Goal: Transaction & Acquisition: Book appointment/travel/reservation

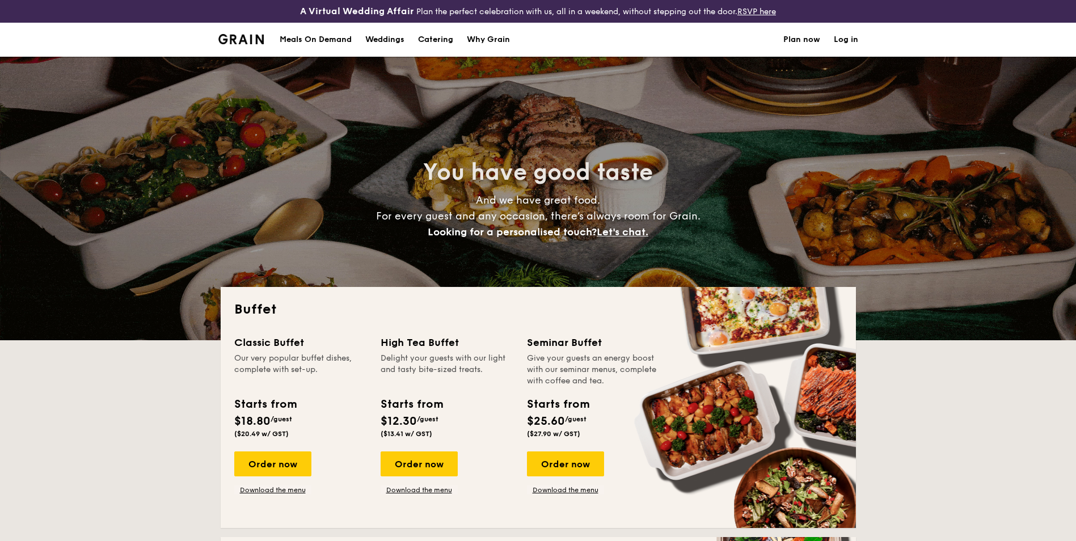
select select
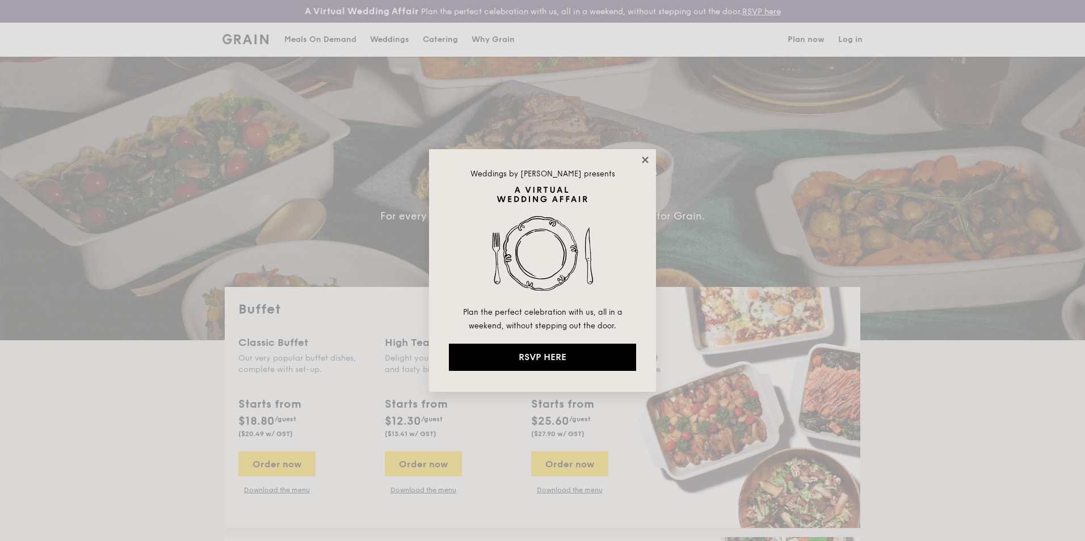
click at [648, 162] on icon at bounding box center [645, 160] width 6 height 6
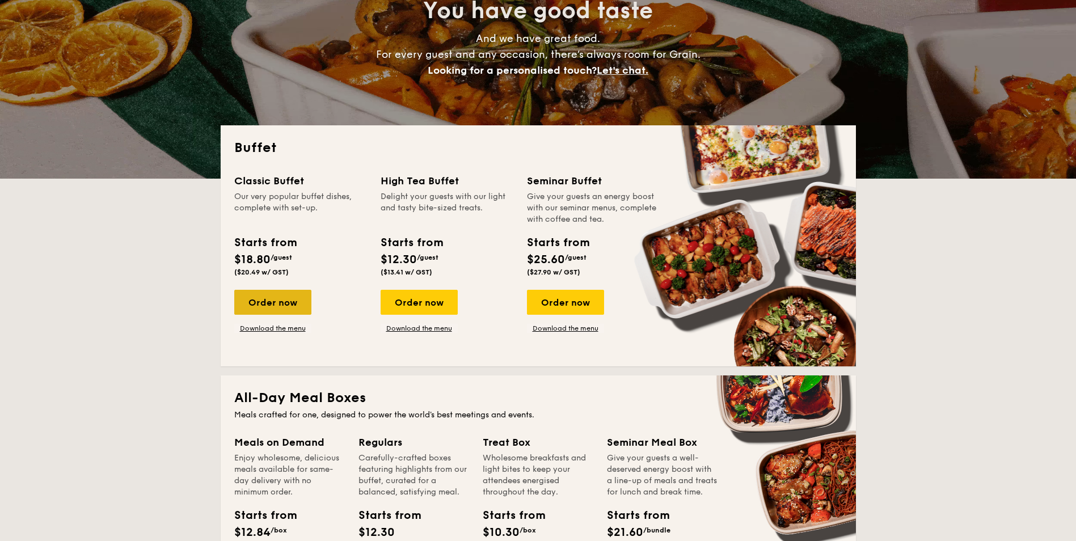
scroll to position [227, 0]
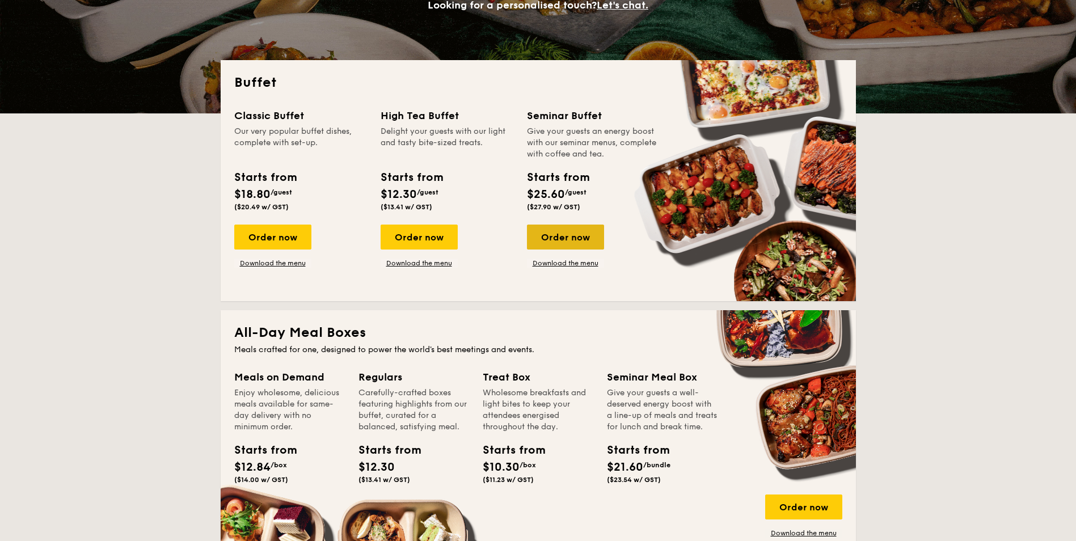
click at [581, 234] on div "Order now" at bounding box center [565, 237] width 77 height 25
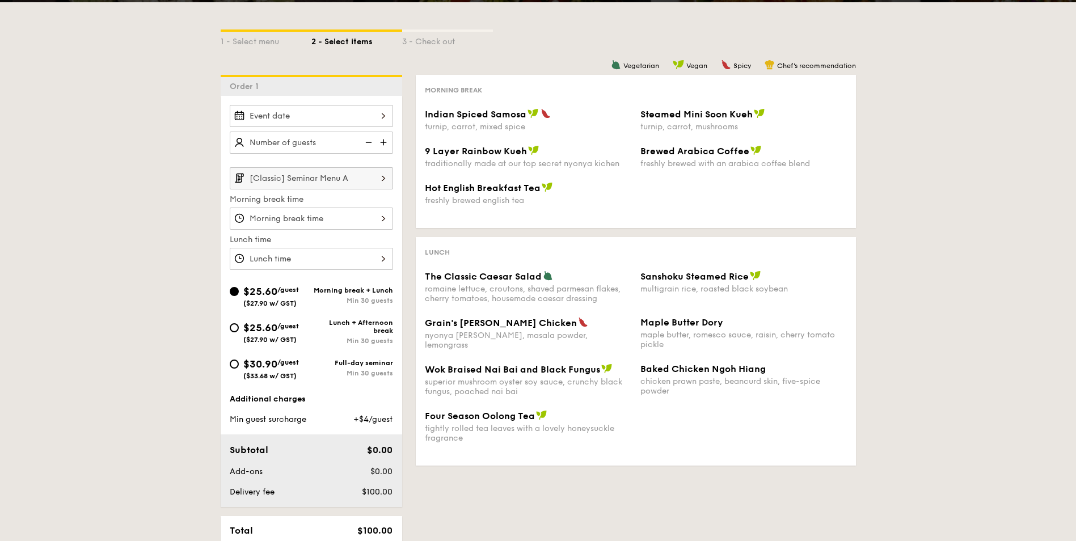
scroll to position [227, 0]
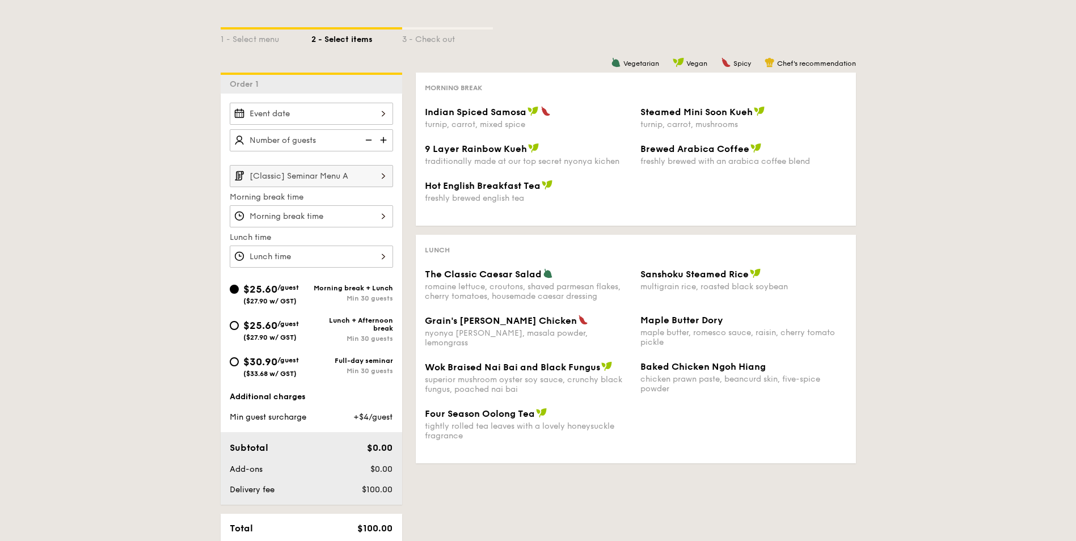
click at [366, 113] on div at bounding box center [311, 114] width 163 height 22
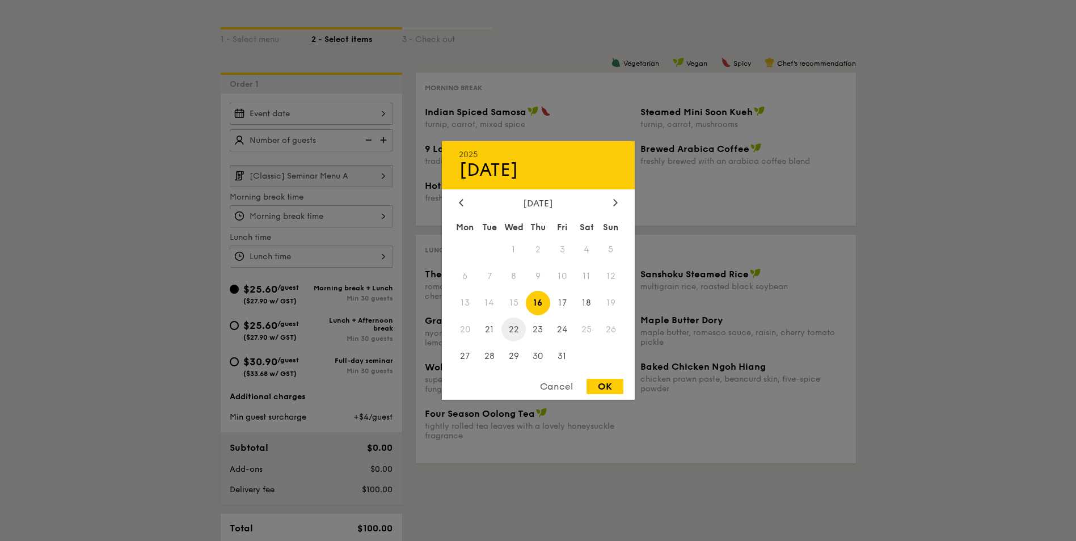
click at [514, 330] on span "22" at bounding box center [513, 329] width 24 height 24
click at [605, 387] on div "OK" at bounding box center [605, 386] width 37 height 15
type input "[DATE]"
click at [378, 116] on div "[DATE] 2025 Oct [DATE] Tue Wed Thu Fri Sat Sun 1 2 3 4 5 6 7 8 9 10 11 12 13 14…" at bounding box center [311, 114] width 163 height 22
click at [341, 140] on div at bounding box center [538, 270] width 1076 height 541
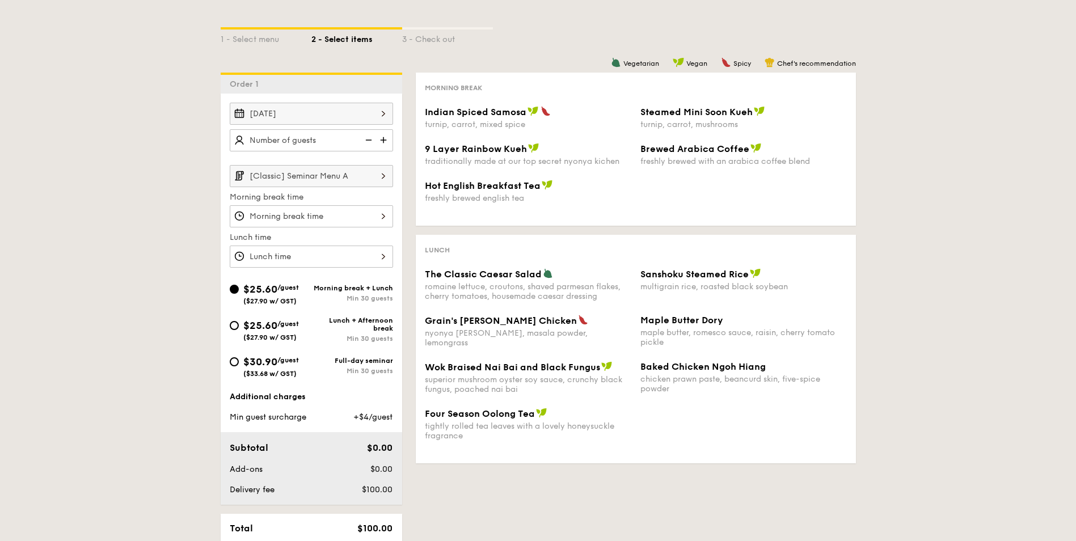
click at [389, 141] on img at bounding box center [384, 140] width 17 height 22
type input "20 guests"
click at [367, 143] on img at bounding box center [367, 140] width 17 height 22
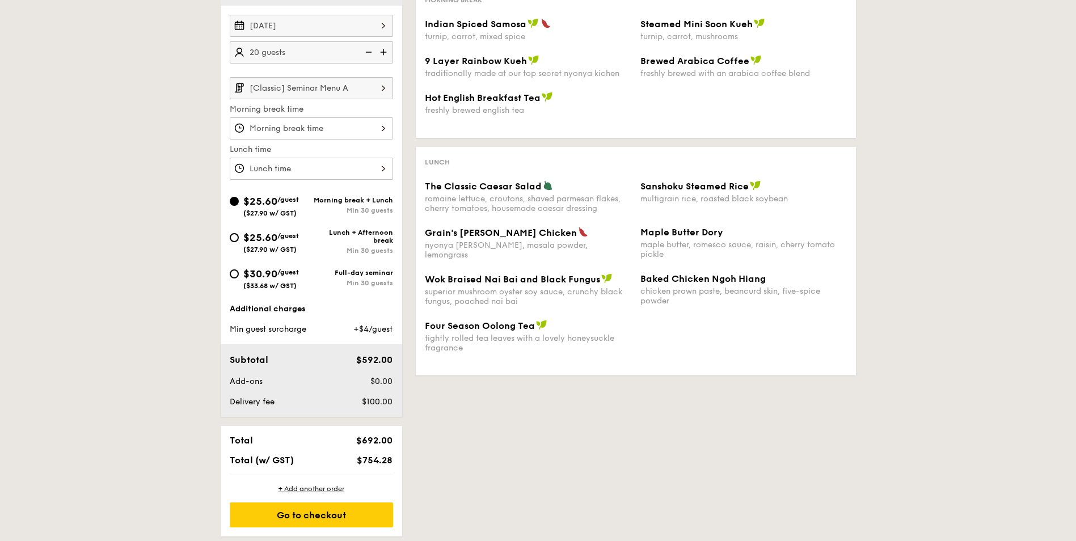
scroll to position [340, 0]
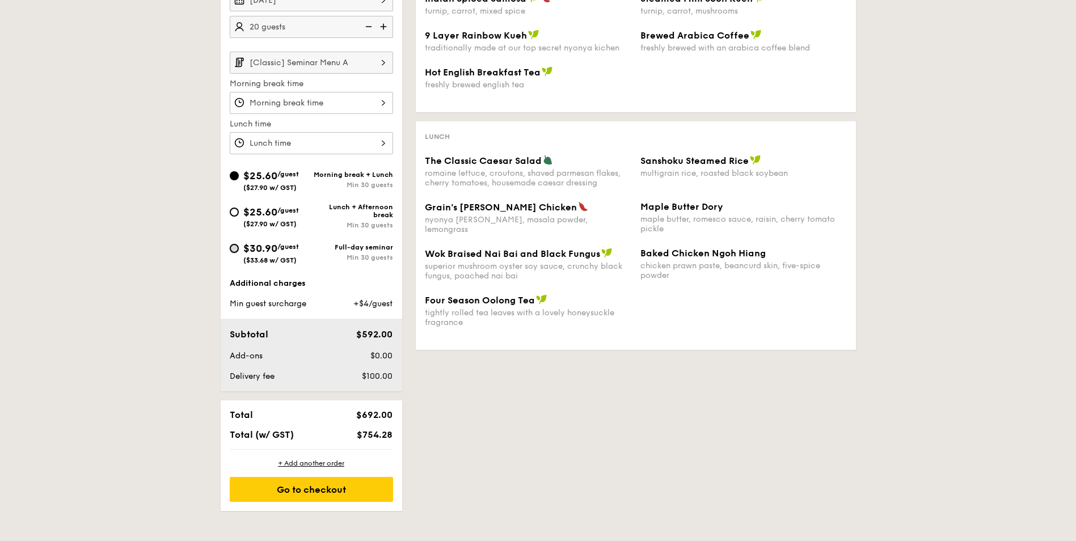
click at [231, 250] on input "$30.90 /guest ($33.68 w/ GST) Full-day seminar Min 30 guests" at bounding box center [234, 248] width 9 height 9
radio input "true"
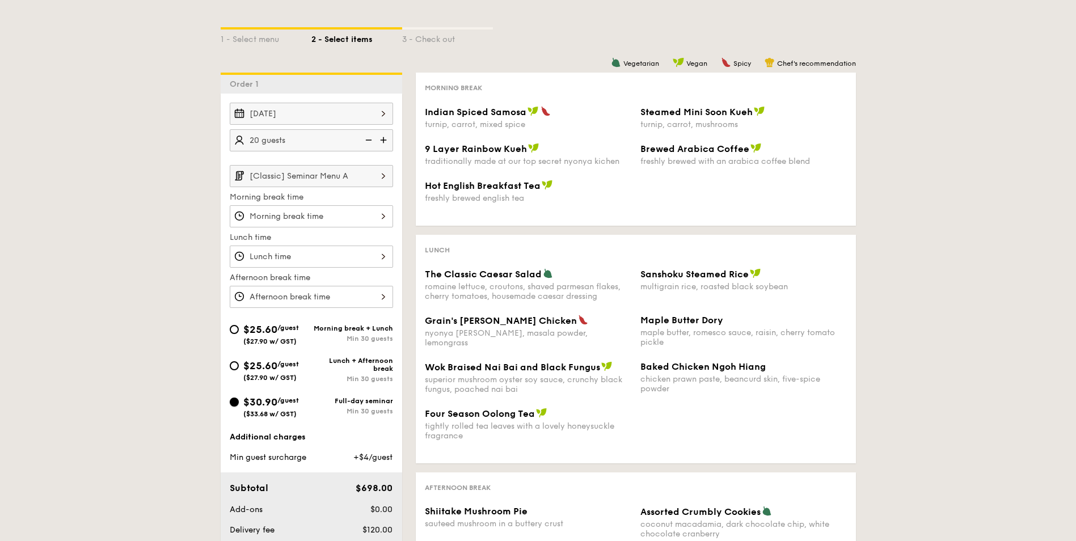
scroll to position [170, 0]
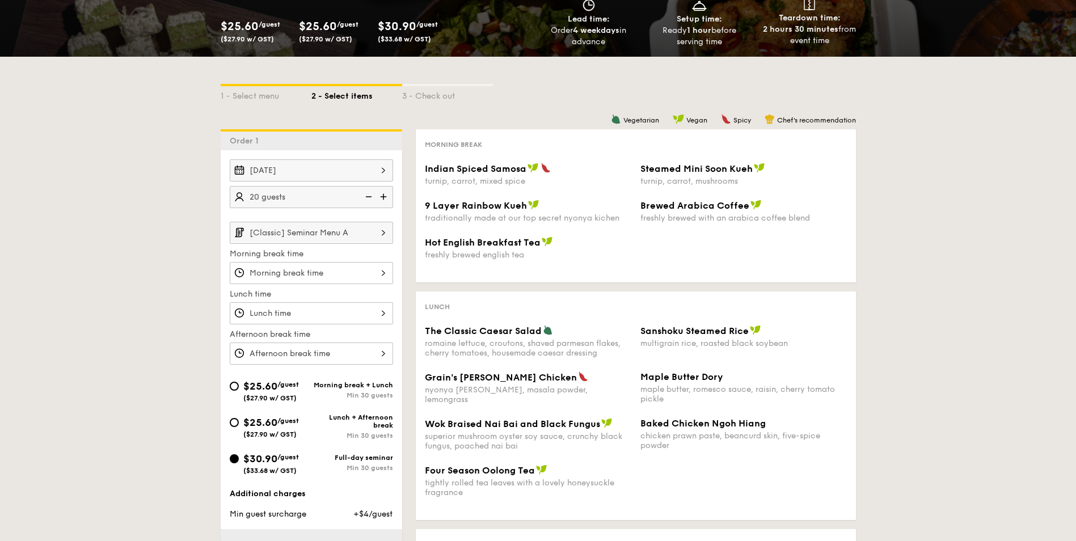
select select
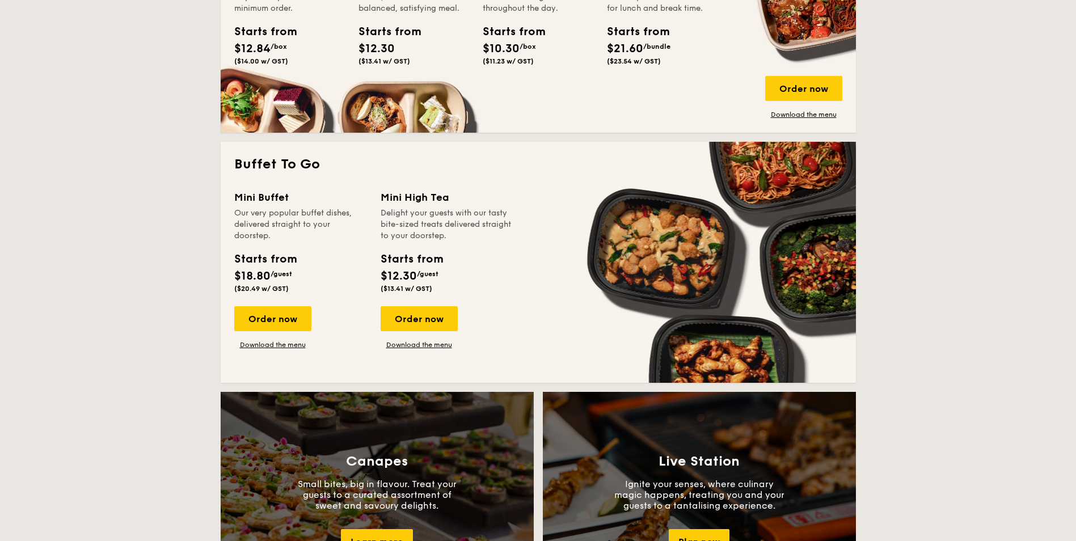
scroll to position [647, 0]
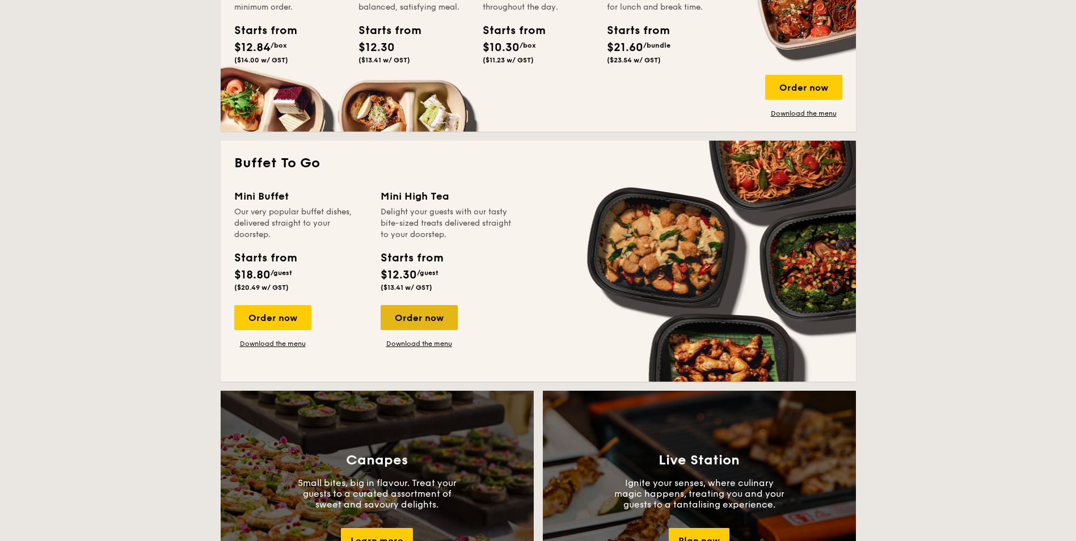
click at [433, 318] on div "Order now" at bounding box center [419, 317] width 77 height 25
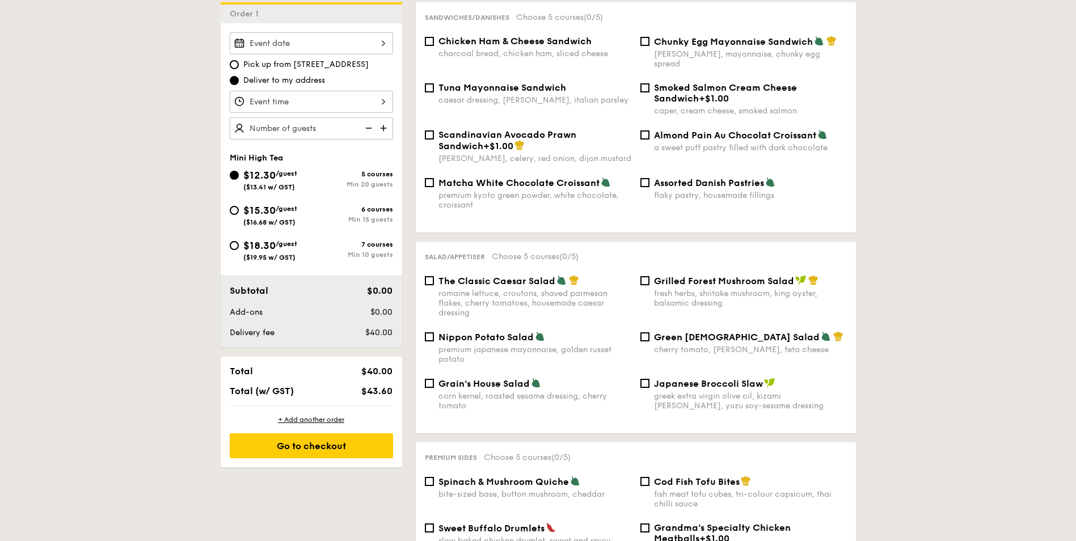
scroll to position [397, 0]
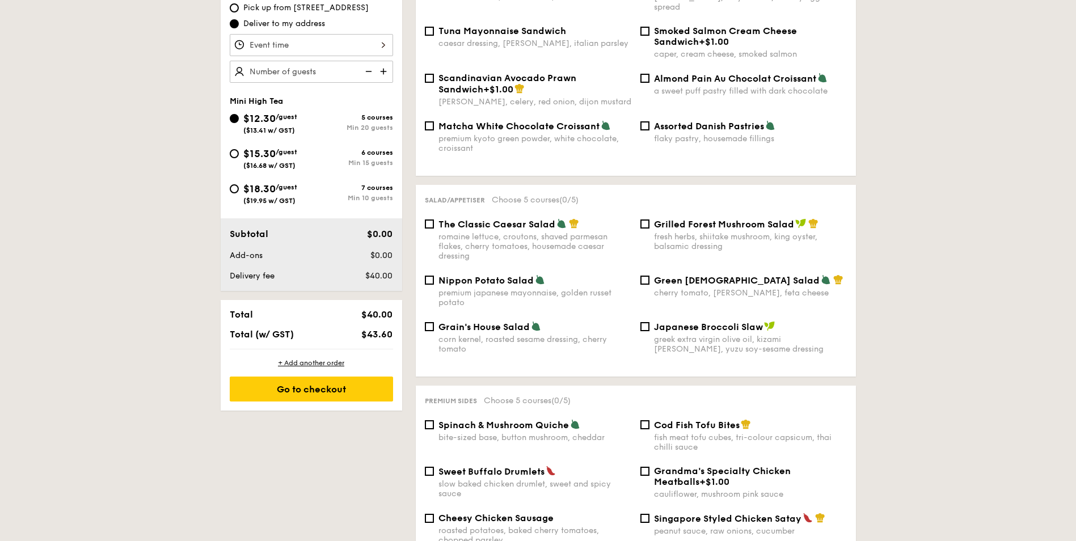
select select
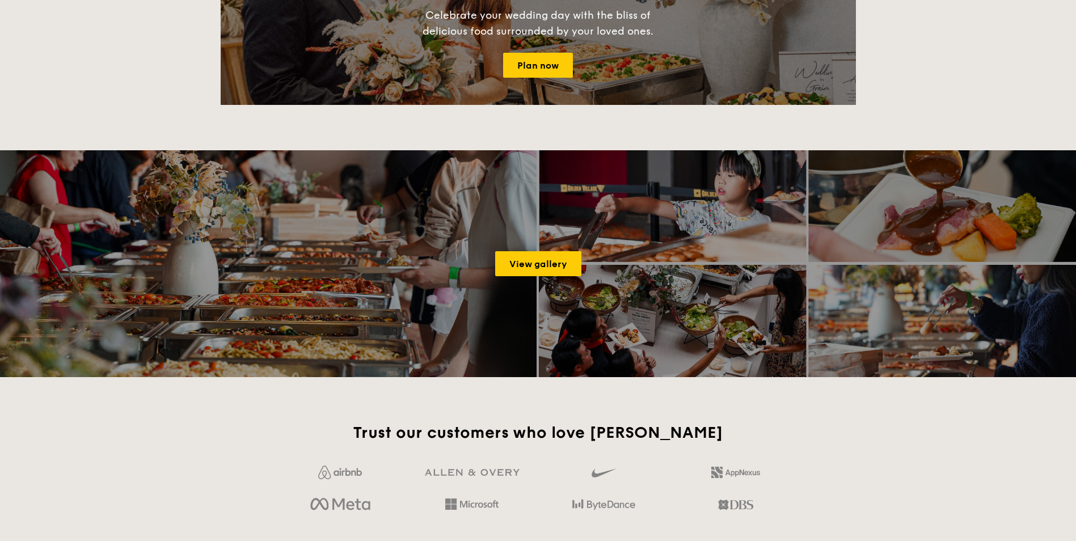
scroll to position [1659, 0]
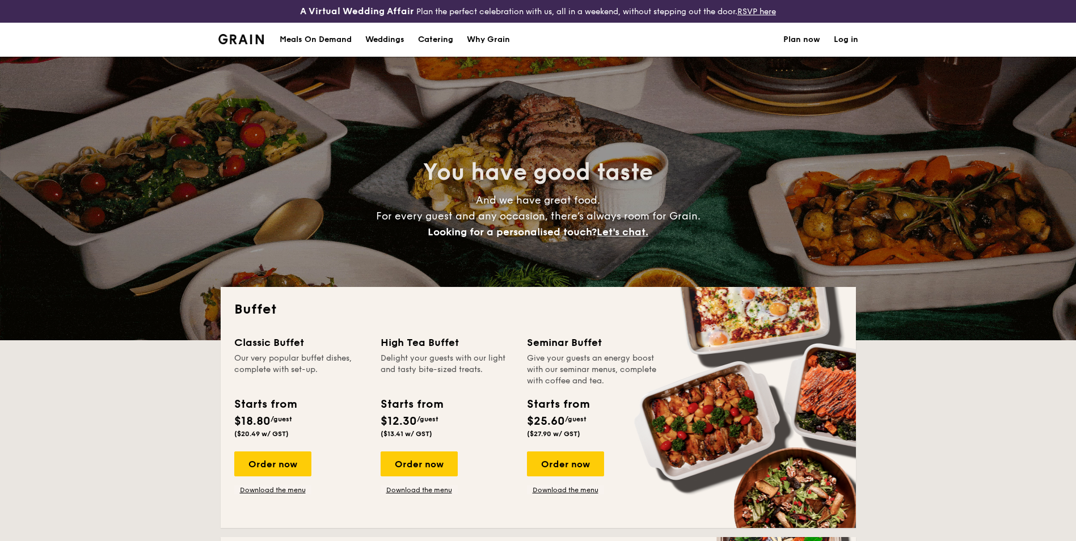
select select
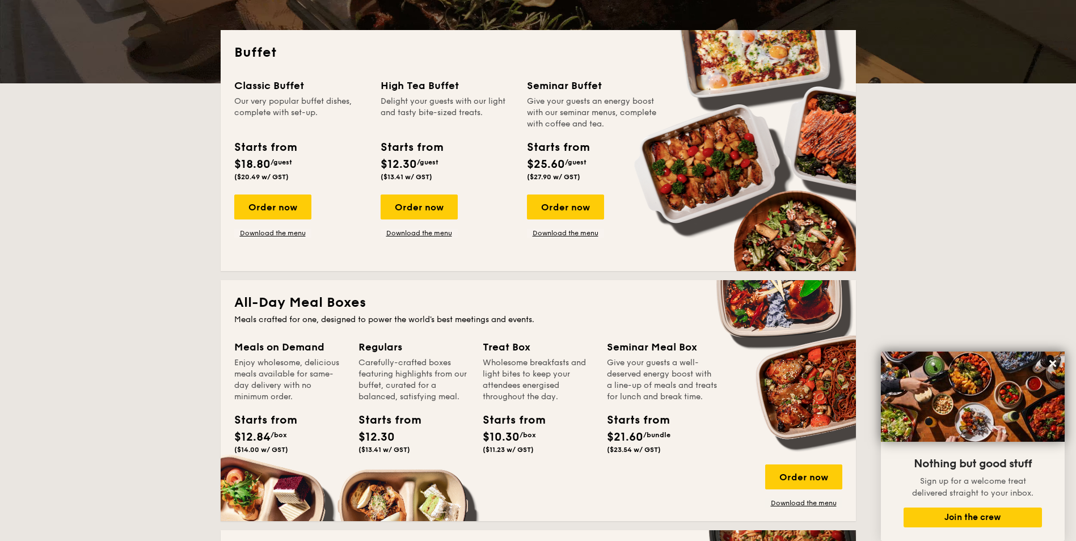
scroll to position [170, 0]
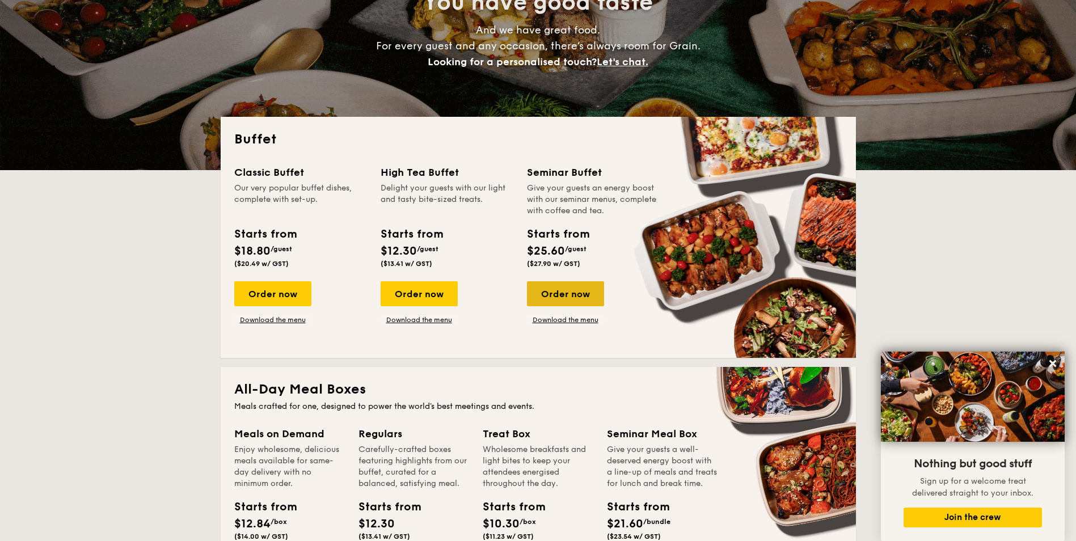
click at [571, 294] on div "Order now" at bounding box center [565, 293] width 77 height 25
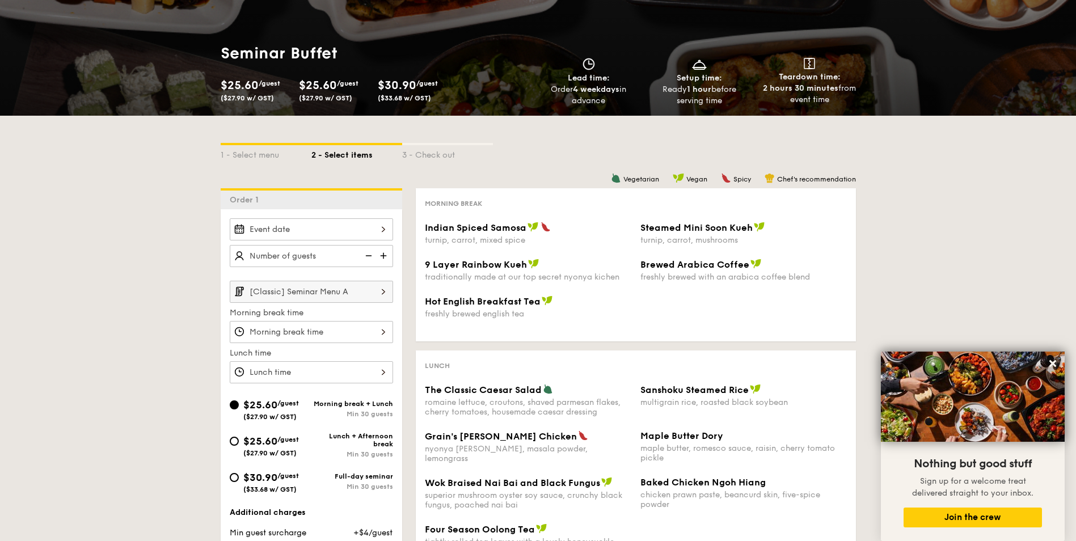
scroll to position [113, 0]
